Goal: Task Accomplishment & Management: Manage account settings

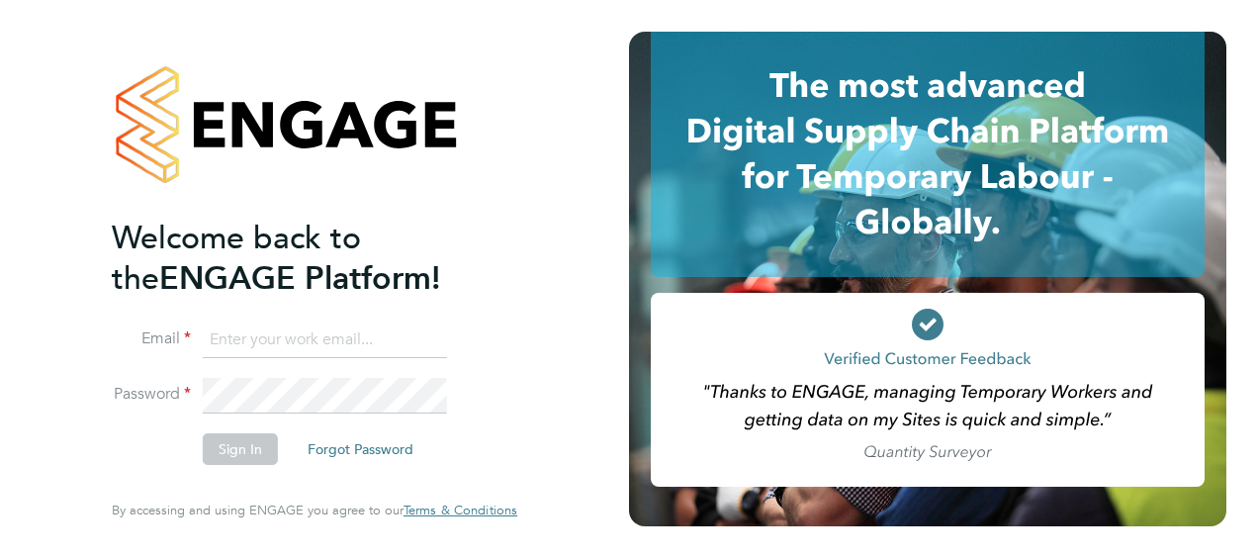
type input "mark.burnett@vistry.co.uk"
click at [93, 453] on div "Welcome back to the ENGAGE Platform! Email mark.burnett@vistry.co.uk Password S…" at bounding box center [314, 279] width 485 height 558
click at [244, 447] on button "Sign In" at bounding box center [240, 449] width 75 height 32
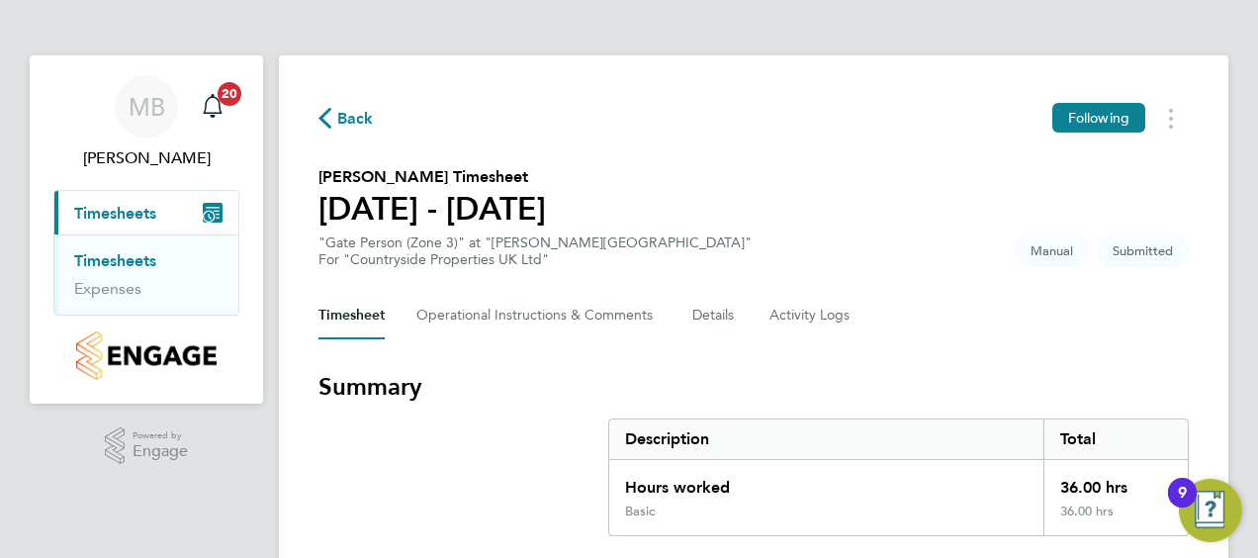
click at [347, 443] on section "Summary Description Total Hours worked 36.00 hrs Basic 36.00 hrs" at bounding box center [754, 453] width 871 height 165
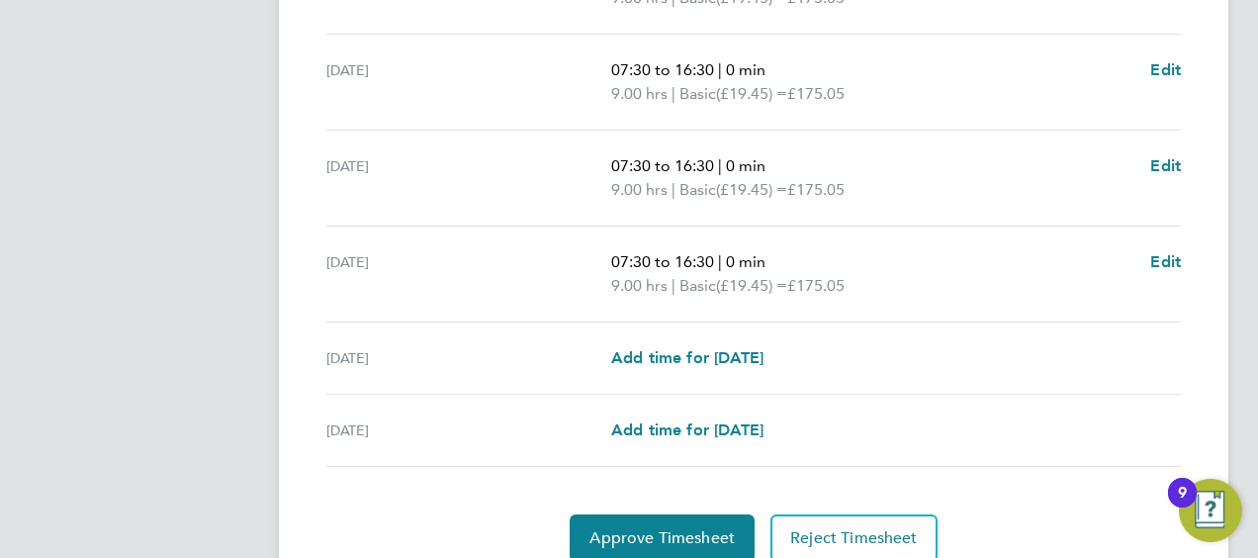
scroll to position [844, 0]
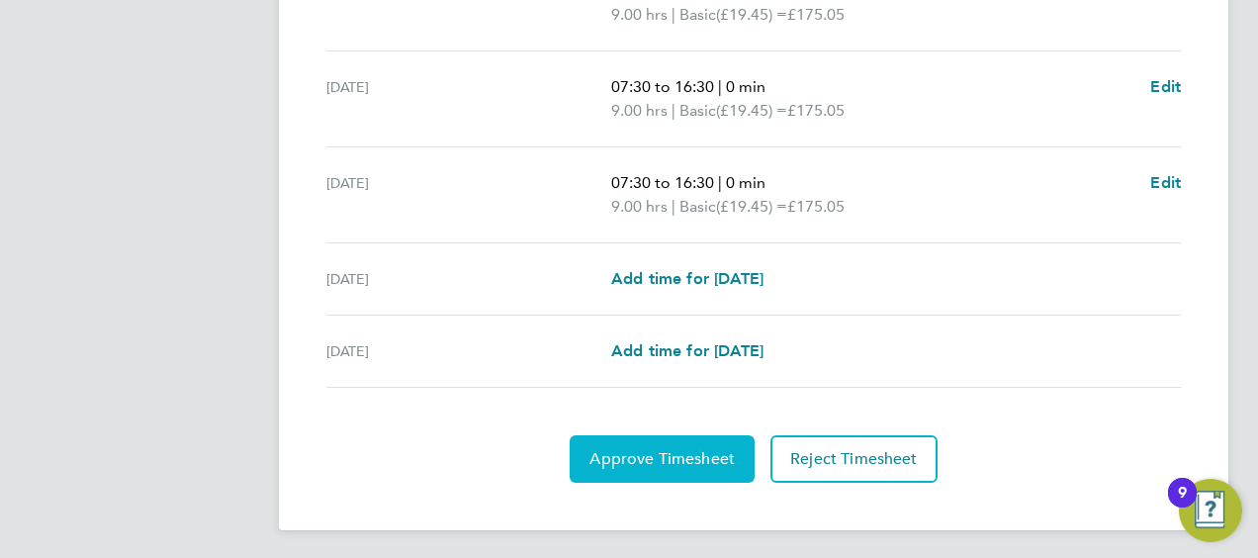
click at [685, 466] on button "Approve Timesheet" at bounding box center [662, 458] width 185 height 47
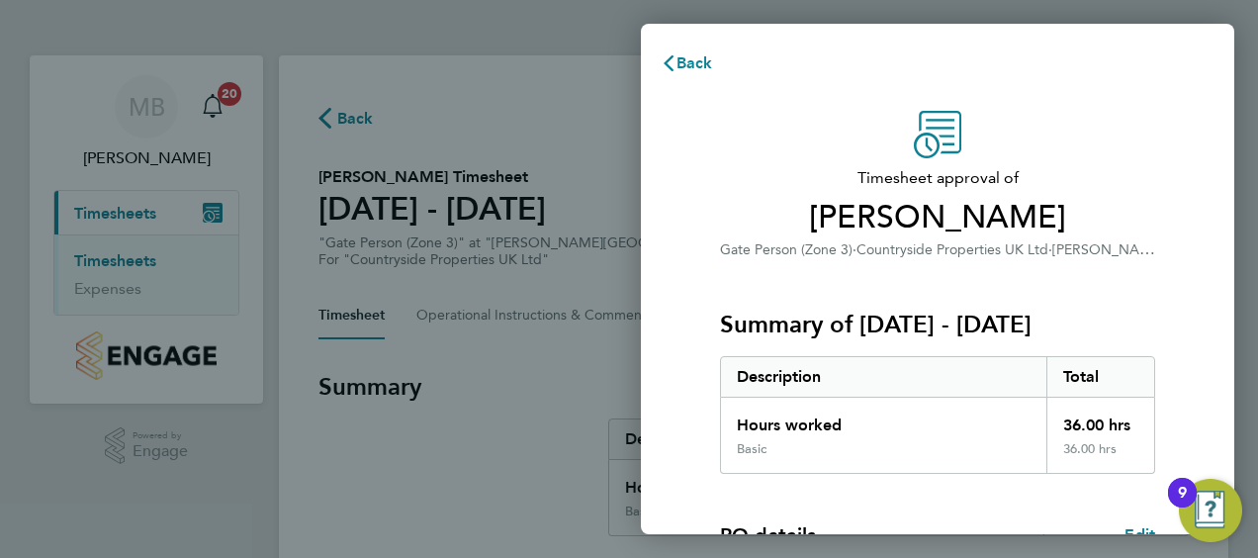
click at [677, 409] on div "Timesheet approval of Philip Pinchera Gate Person (Zone 3) · Countryside Proper…" at bounding box center [938, 505] width 594 height 837
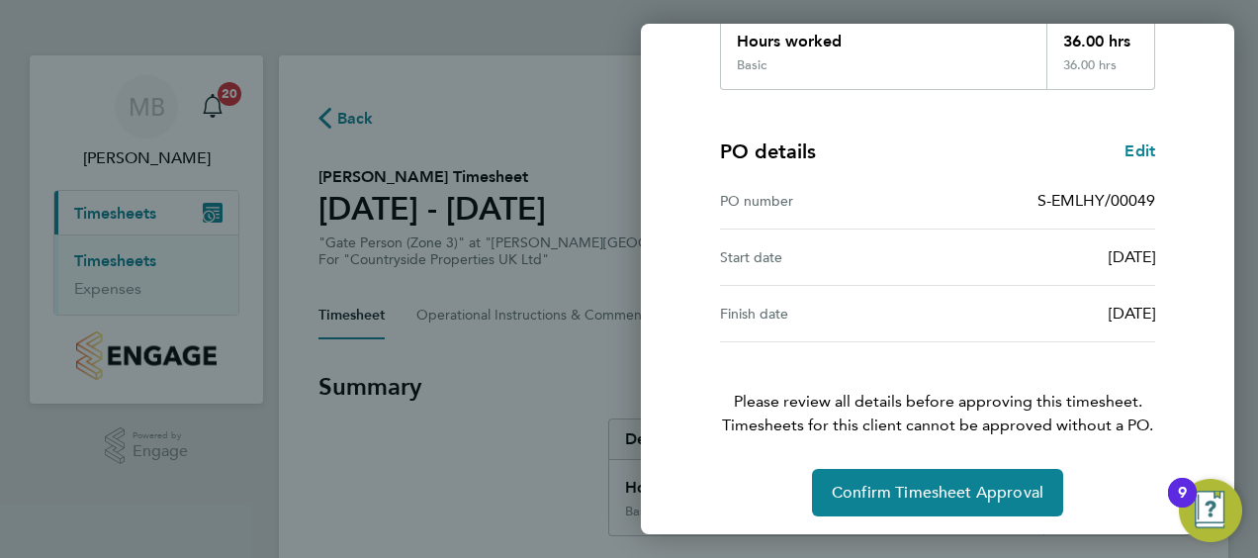
scroll to position [388, 0]
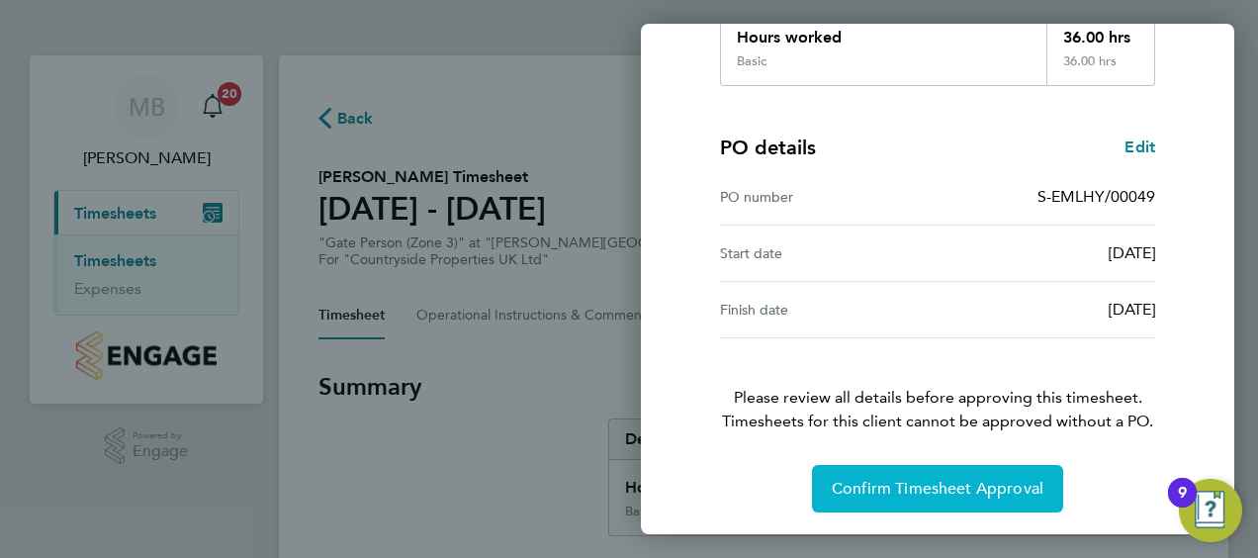
click at [960, 491] on span "Confirm Timesheet Approval" at bounding box center [938, 489] width 212 height 20
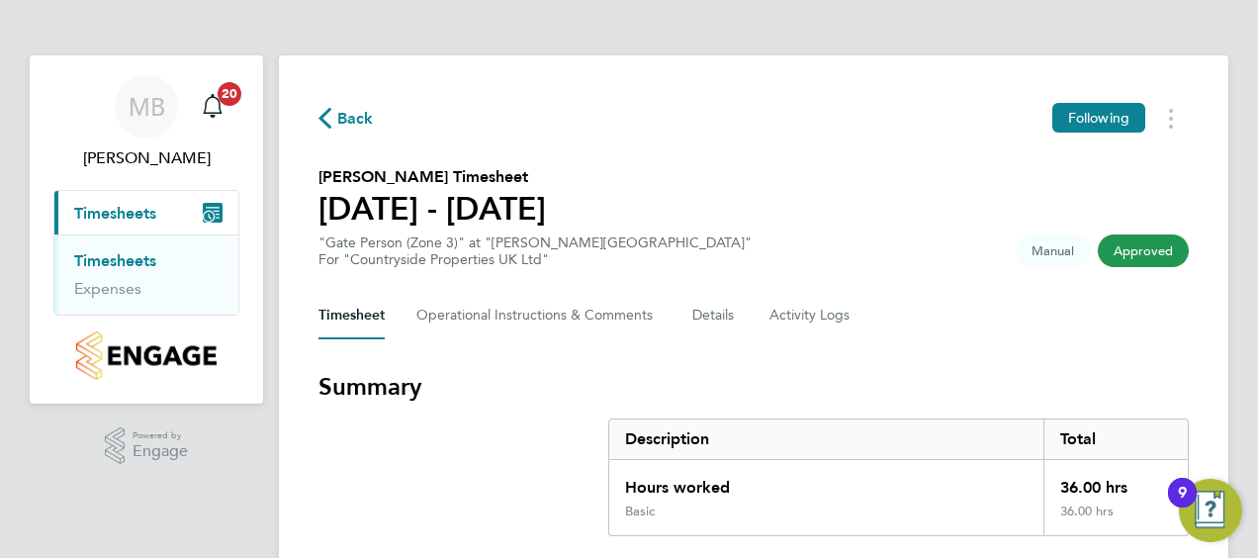
click at [345, 483] on section "Summary Description Total Hours worked 36.00 hrs Basic 36.00 hrs" at bounding box center [754, 453] width 871 height 165
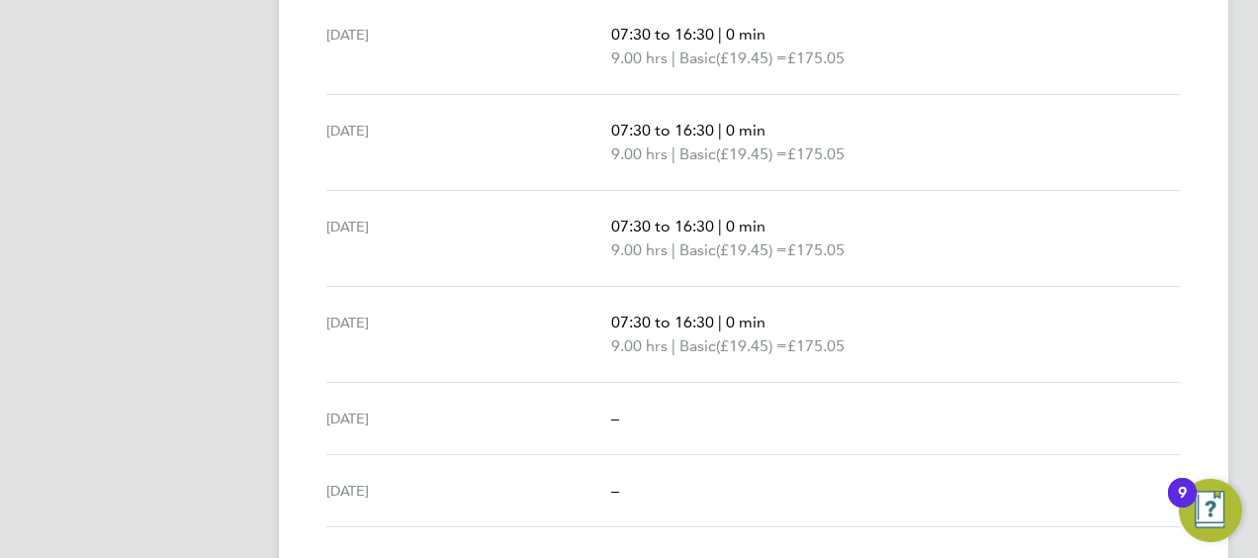
scroll to position [749, 0]
